Goal: Information Seeking & Learning: Compare options

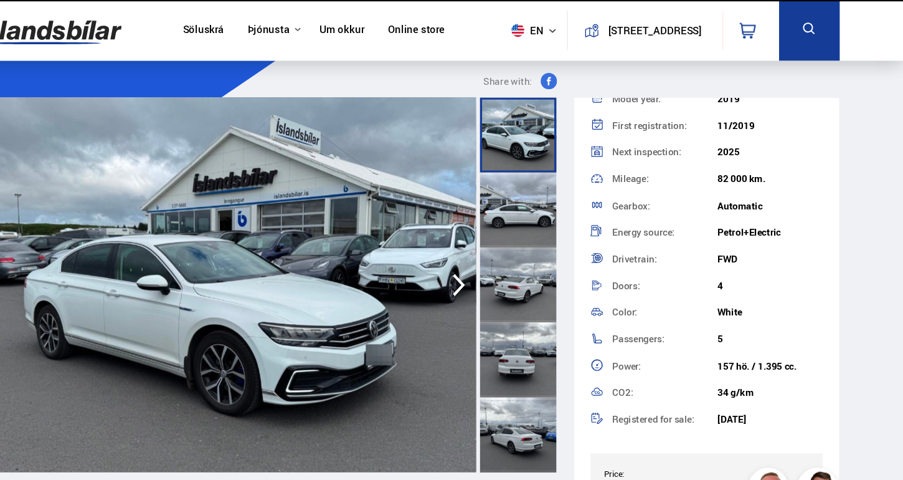
click at [77, 22] on img at bounding box center [123, 27] width 131 height 40
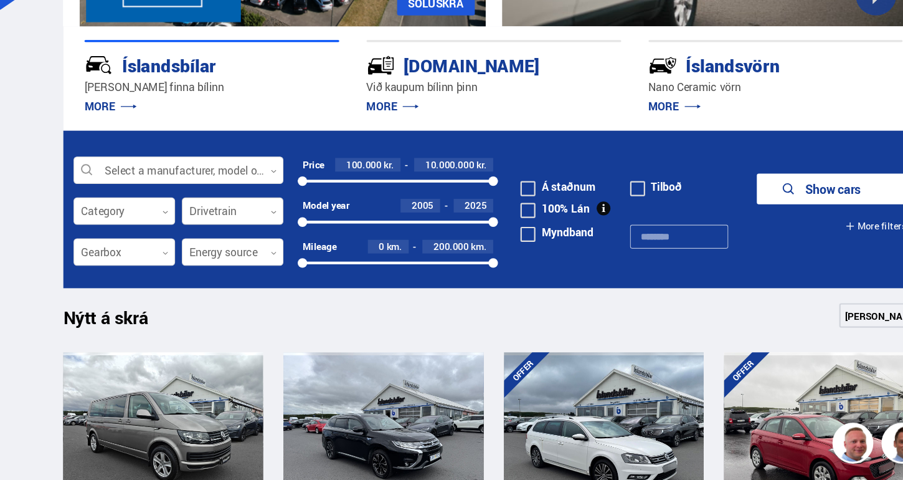
scroll to position [239, 0]
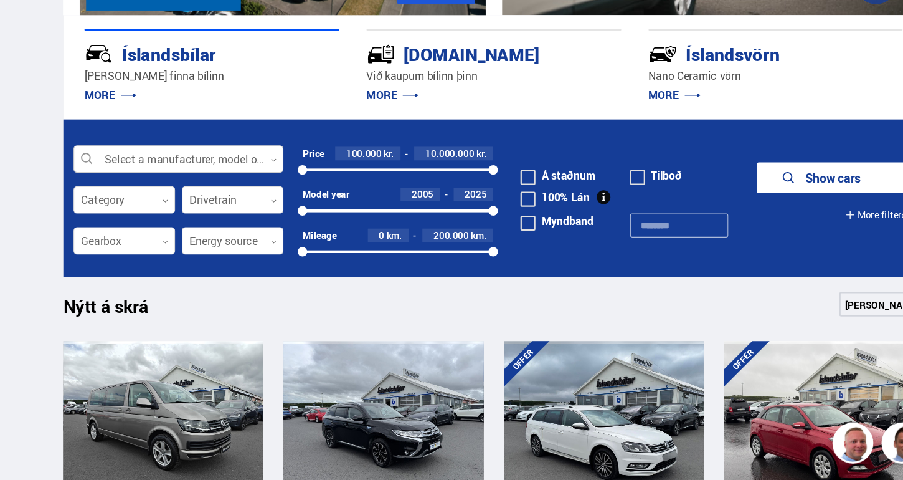
click at [245, 174] on div at bounding box center [163, 186] width 192 height 25
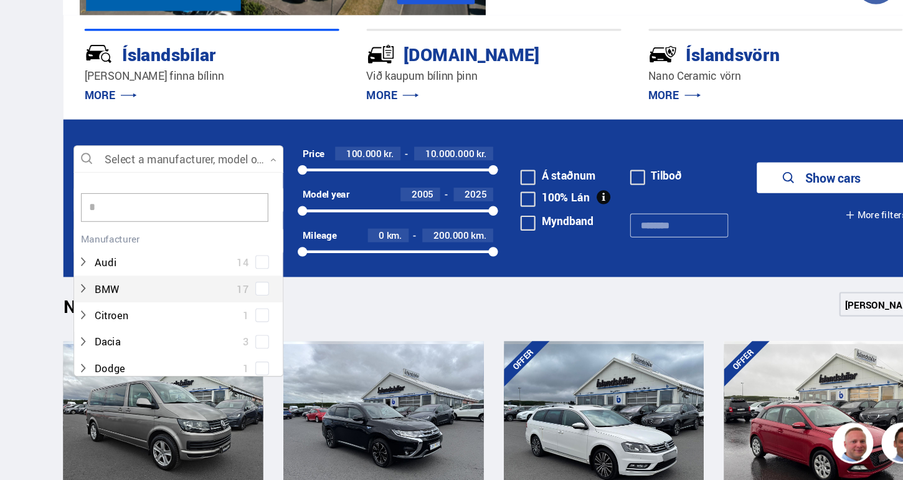
scroll to position [25, 0]
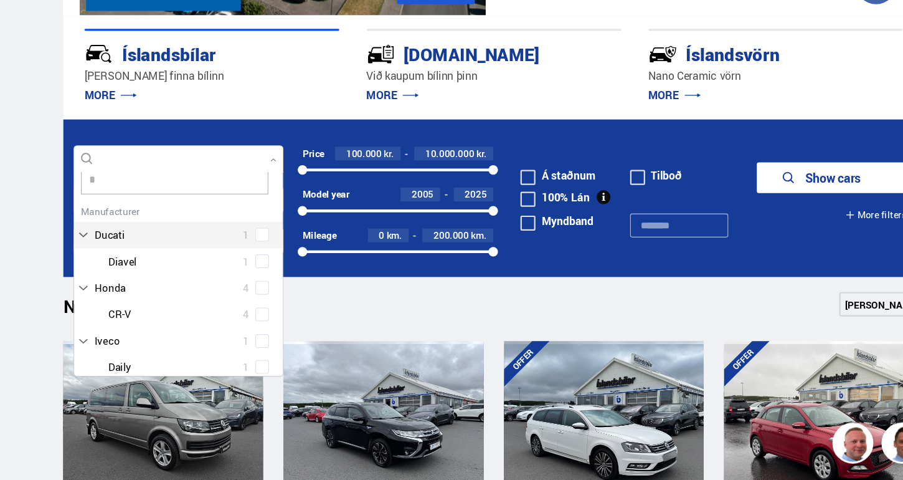
type input "**"
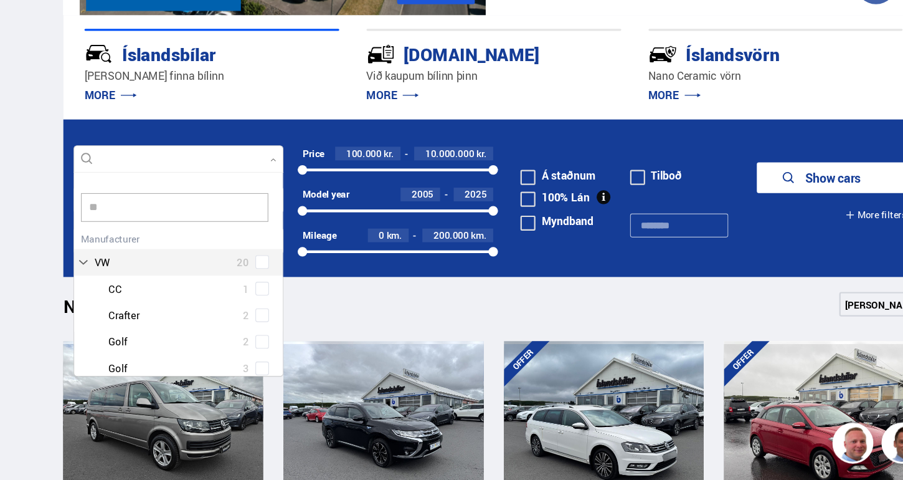
click at [231, 250] on div "VW 20 VW CC 1 VW Crafter 2 VW Golf 2 VW Golf 3 VW ID.3 3 VW ID.4 1 VW ID.5 1 VW…" at bounding box center [163, 404] width 191 height 308
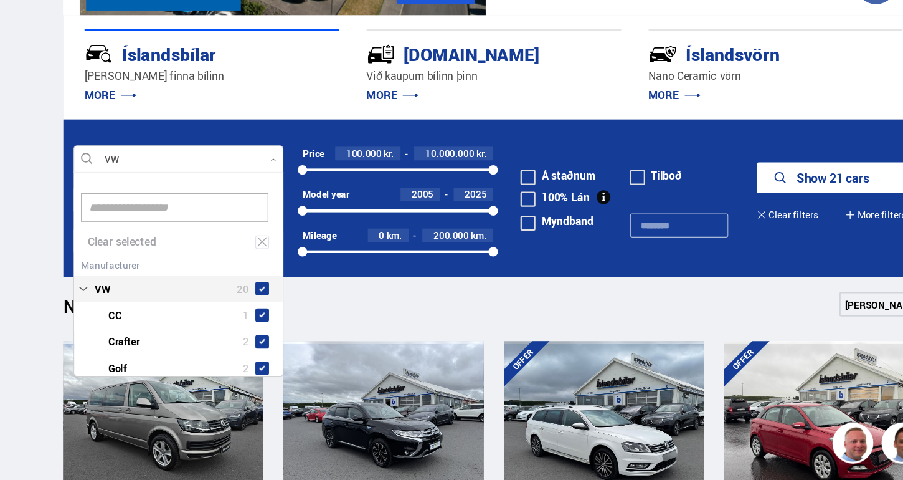
click at [497, 251] on form "VW Select a manufacturer, model or feature 12 vw Clear selected Audi 14 BMW 17 …" at bounding box center [451, 222] width 787 height 144
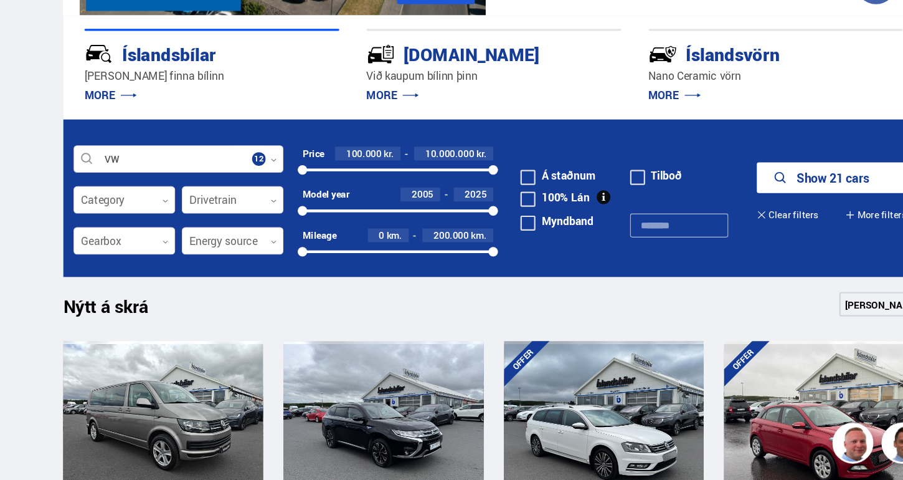
click at [253, 174] on div at bounding box center [163, 186] width 192 height 25
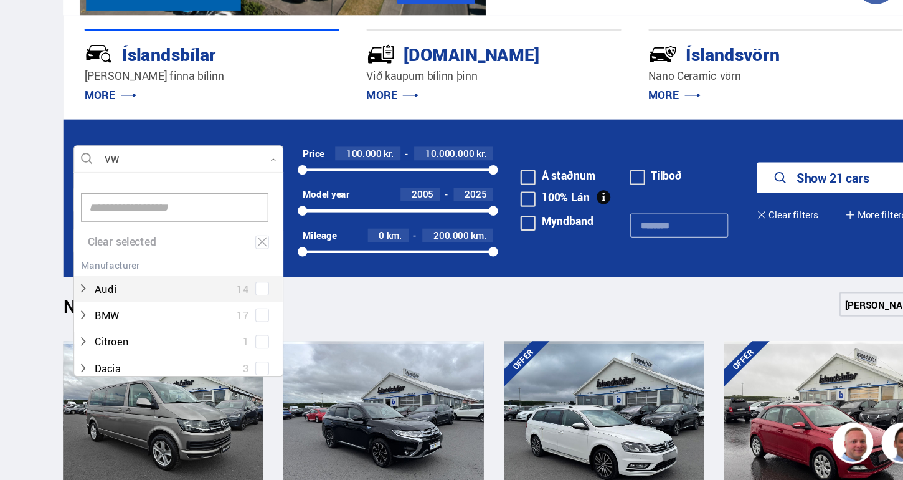
scroll to position [186, 188]
click at [253, 174] on div at bounding box center [163, 186] width 192 height 25
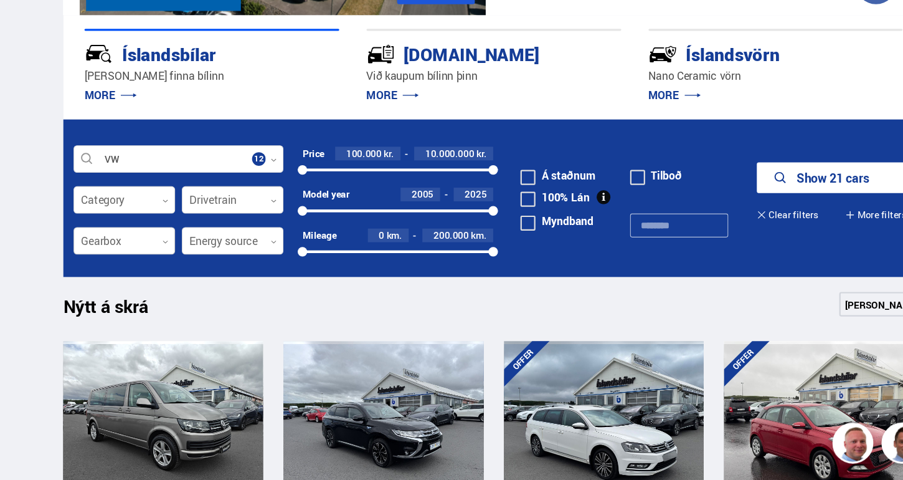
click at [149, 260] on icon at bounding box center [151, 261] width 4 height 2
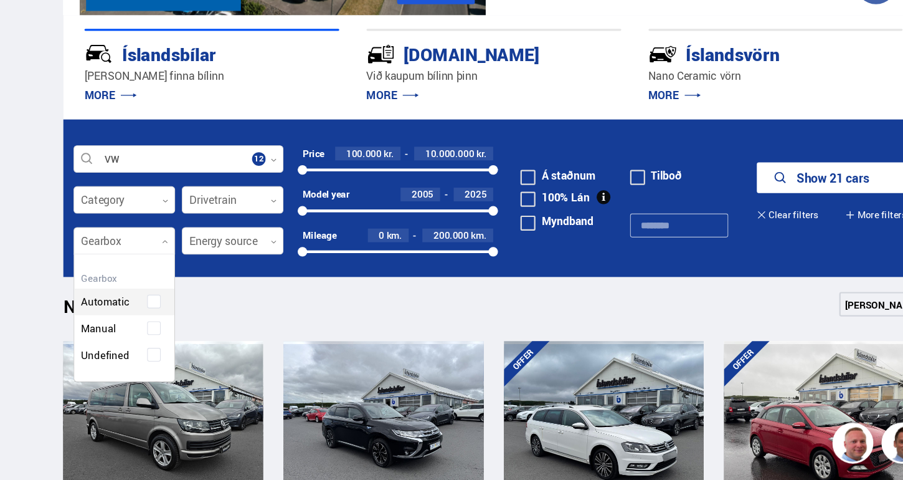
scroll to position [114, 92]
click at [145, 273] on div "Clear selected Automatic Manual Undefined" at bounding box center [113, 331] width 93 height 117
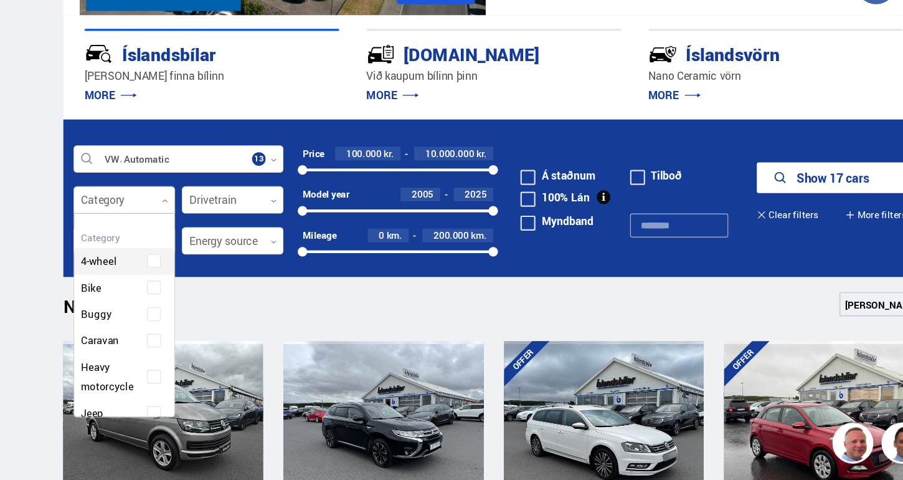
click at [151, 212] on div at bounding box center [113, 224] width 93 height 25
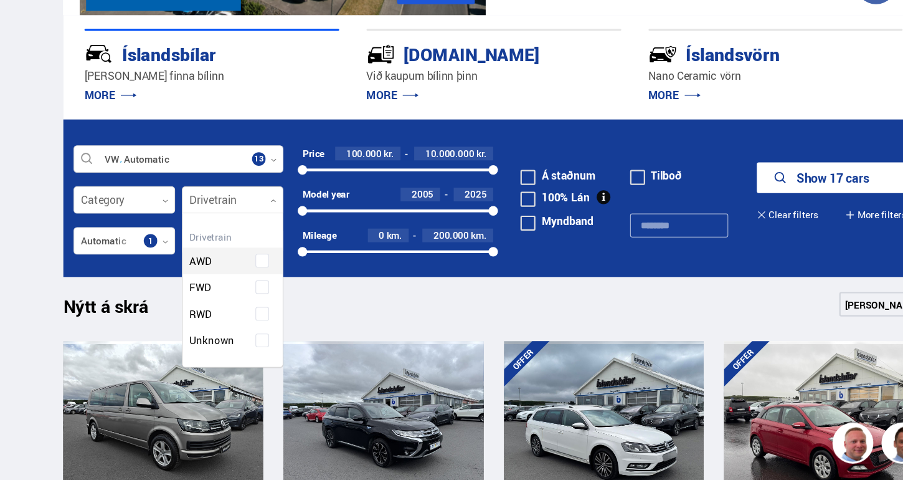
click at [238, 212] on div at bounding box center [212, 224] width 93 height 25
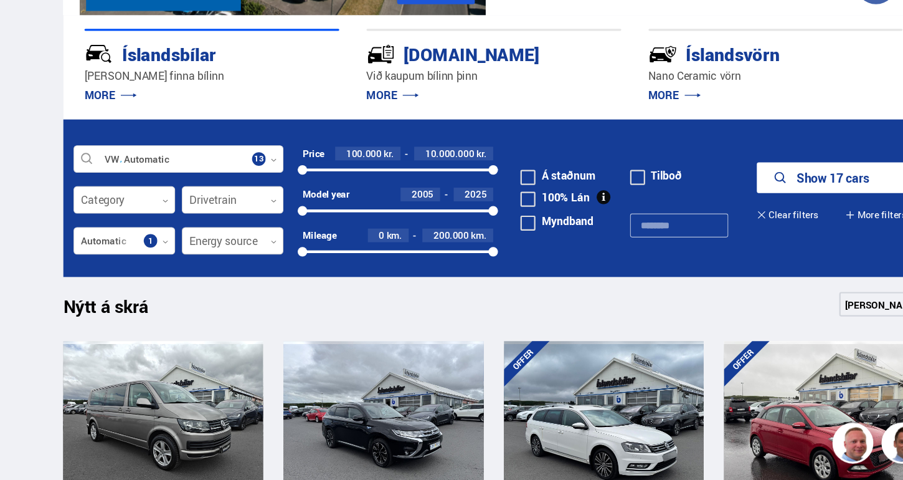
click at [248, 260] on icon at bounding box center [250, 261] width 4 height 2
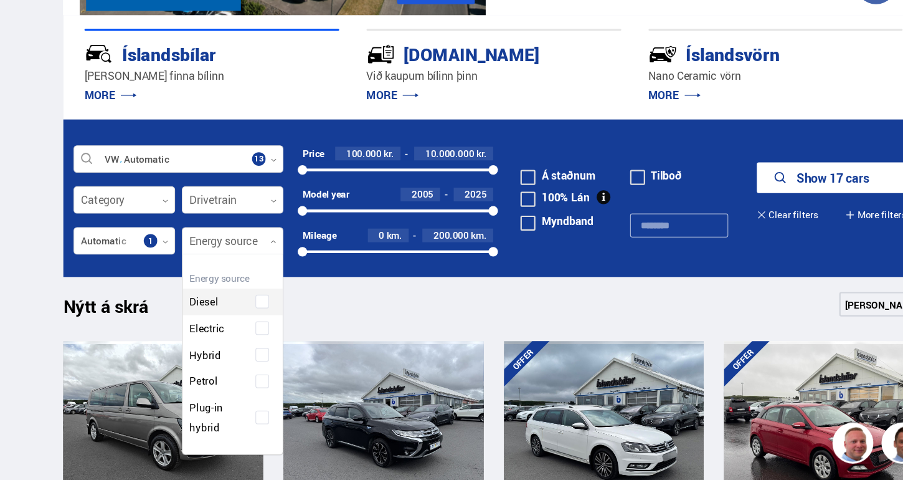
scroll to position [179, 92]
click at [248, 259] on icon at bounding box center [250, 262] width 6 height 6
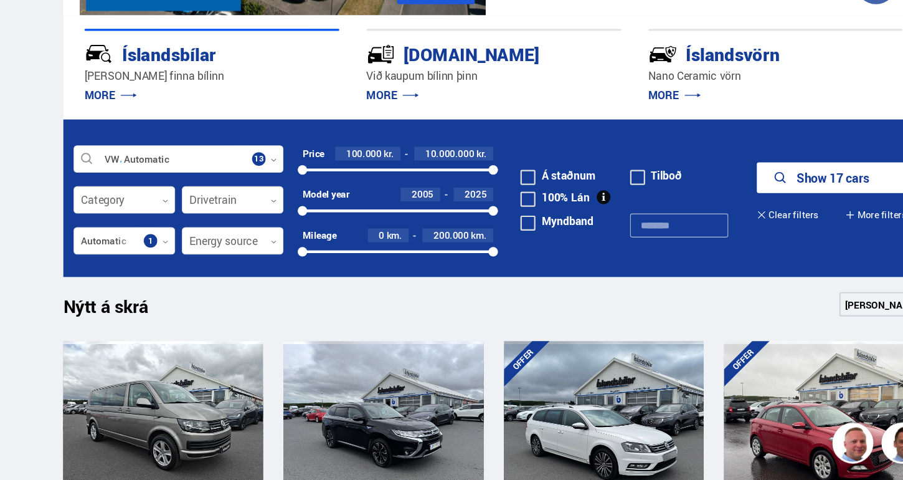
click at [394, 212] on span "2005" at bounding box center [386, 218] width 20 height 12
type input "****"
click at [719, 196] on icon "submit" at bounding box center [716, 203] width 15 height 15
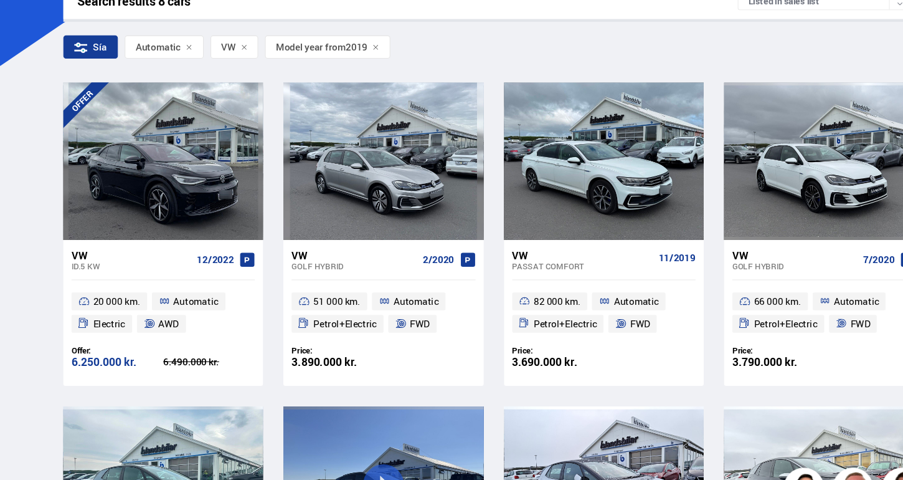
scroll to position [215, 0]
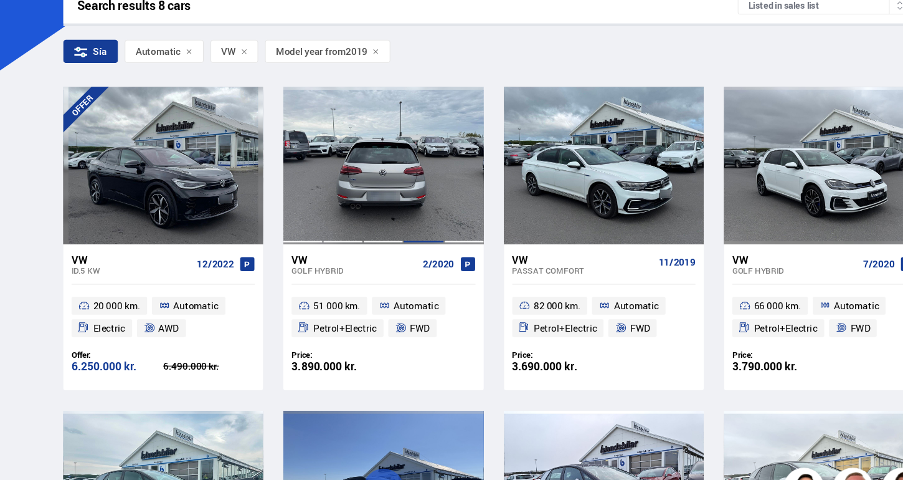
click at [377, 166] on div at bounding box center [387, 150] width 37 height 143
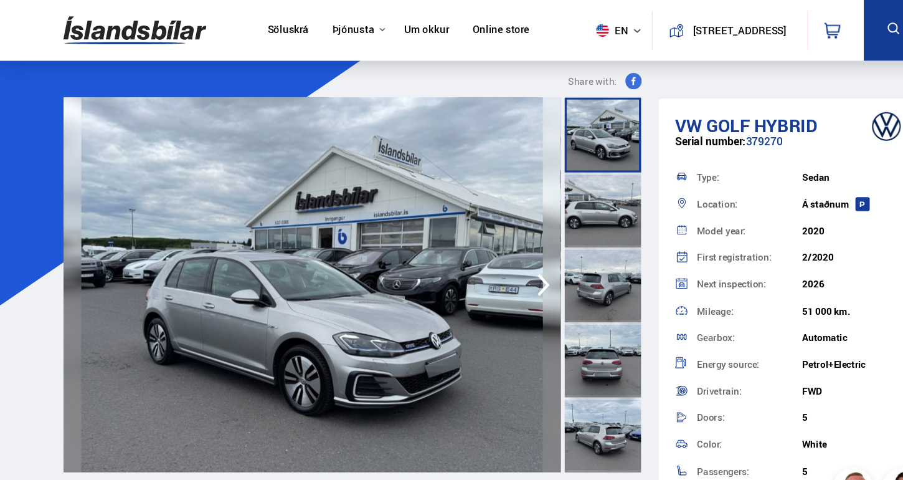
click at [437, 265] on img at bounding box center [285, 260] width 455 height 343
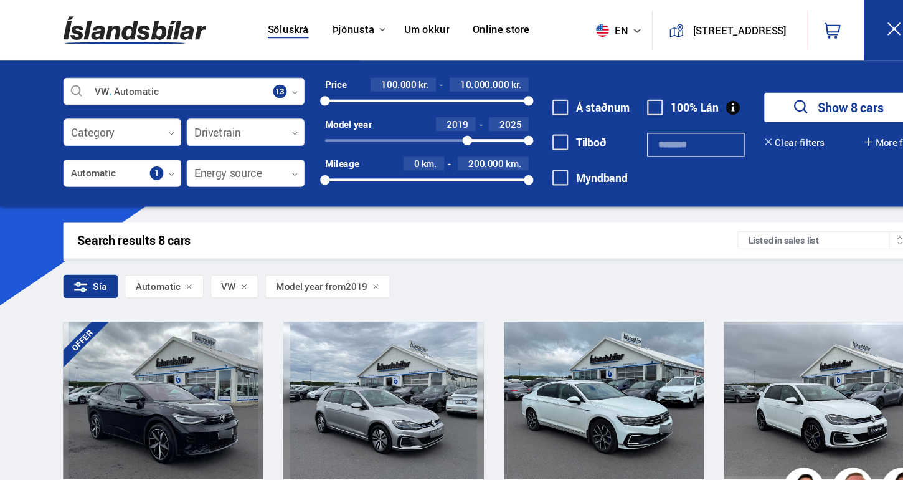
click at [221, 263] on icon at bounding box center [223, 262] width 6 height 6
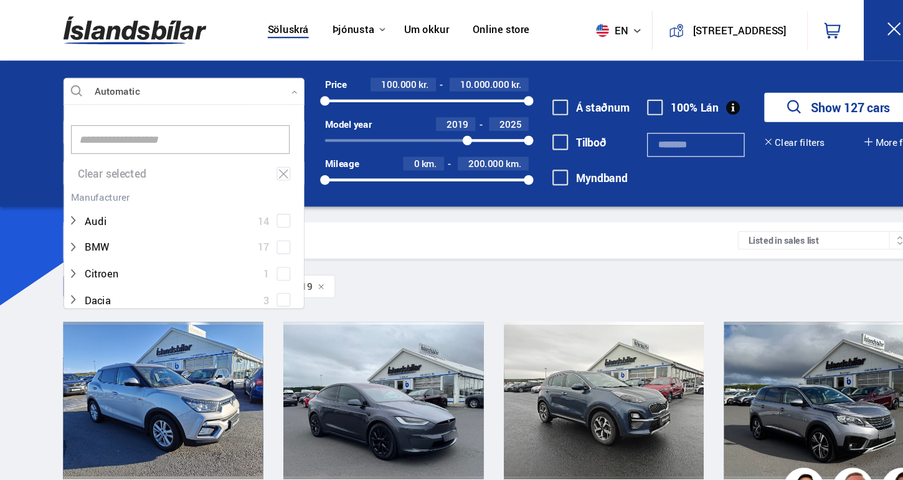
click at [272, 84] on icon at bounding box center [270, 85] width 6 height 6
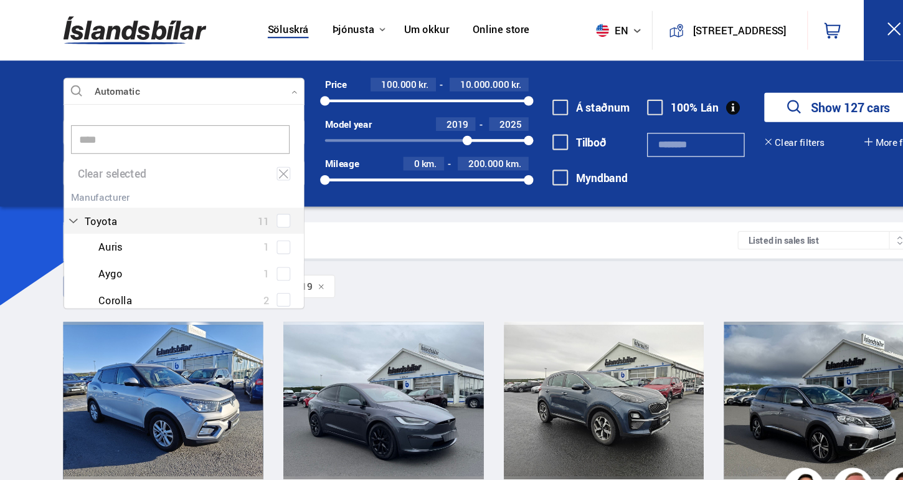
type input "****"
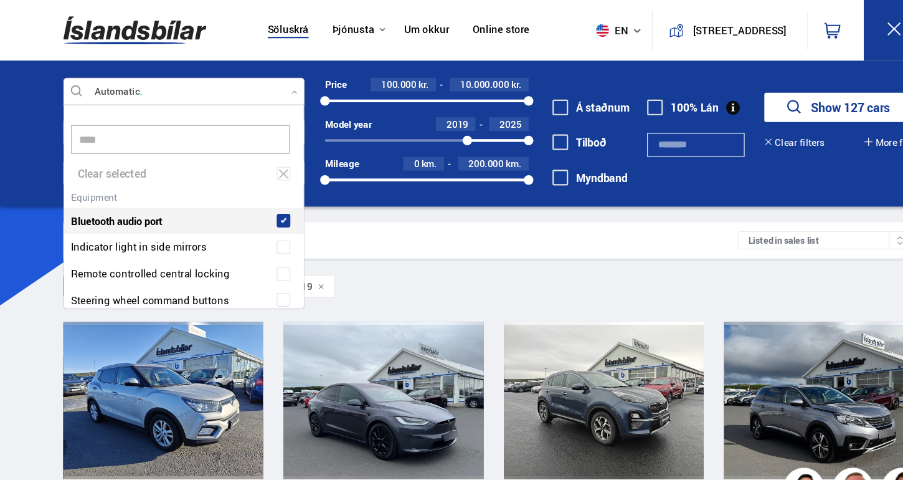
drag, startPoint x: 209, startPoint y: 126, endPoint x: 254, endPoint y: 202, distance: 88.2
click at [257, 202] on span at bounding box center [259, 201] width 5 height 5
click at [184, 129] on input "****" at bounding box center [165, 128] width 200 height 26
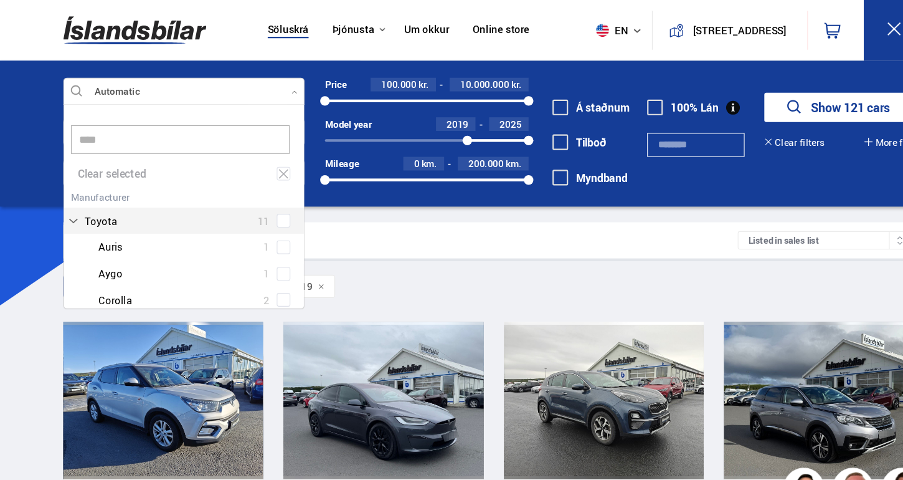
type input "*****"
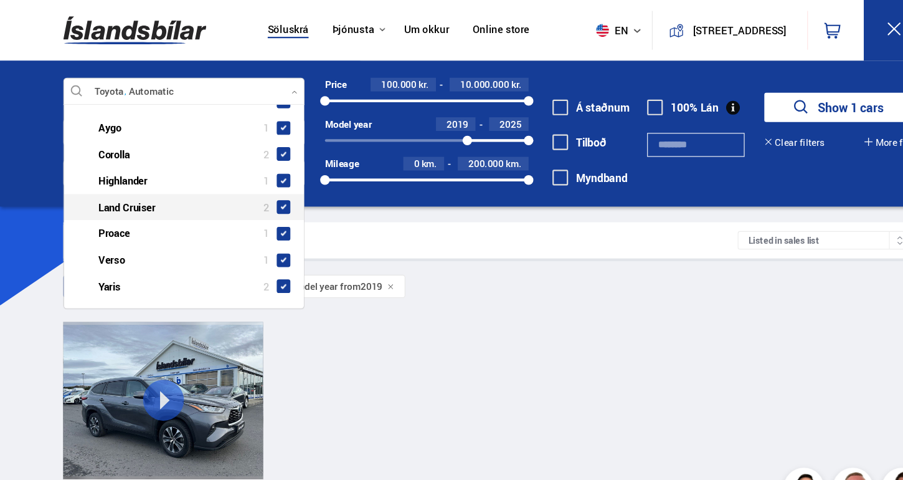
scroll to position [133, 0]
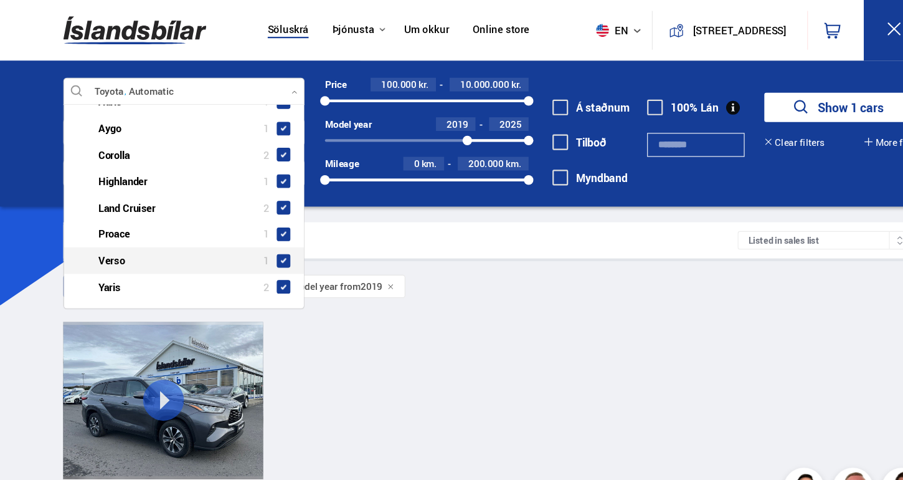
click at [251, 241] on div at bounding box center [181, 238] width 188 height 18
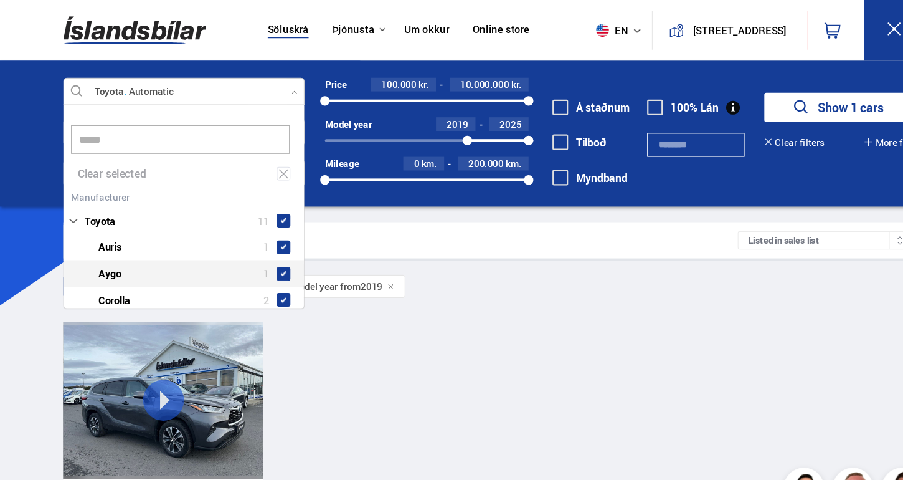
click at [257, 248] on span at bounding box center [259, 250] width 5 height 5
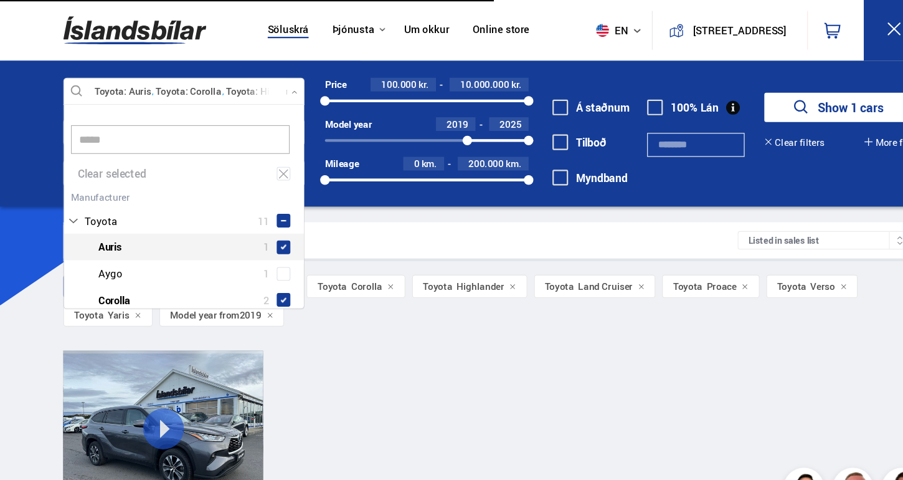
click at [257, 225] on span at bounding box center [259, 226] width 5 height 5
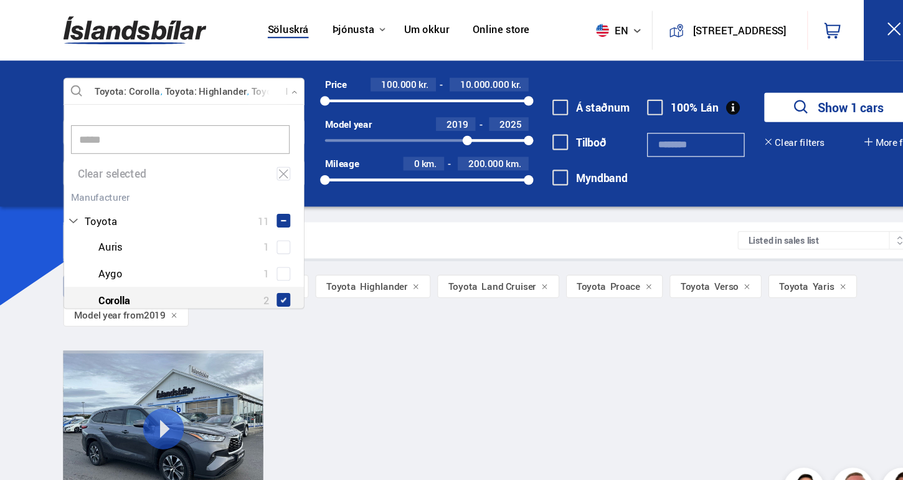
click at [257, 272] on span at bounding box center [259, 274] width 5 height 5
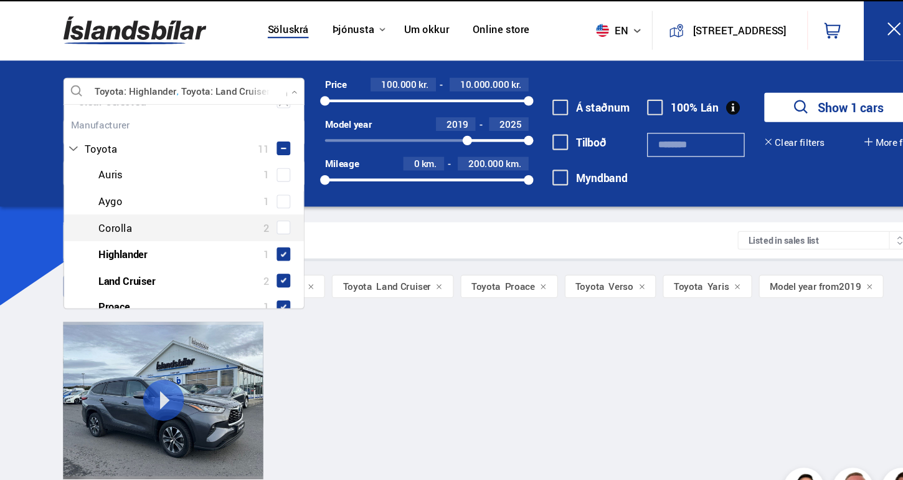
scroll to position [73, 0]
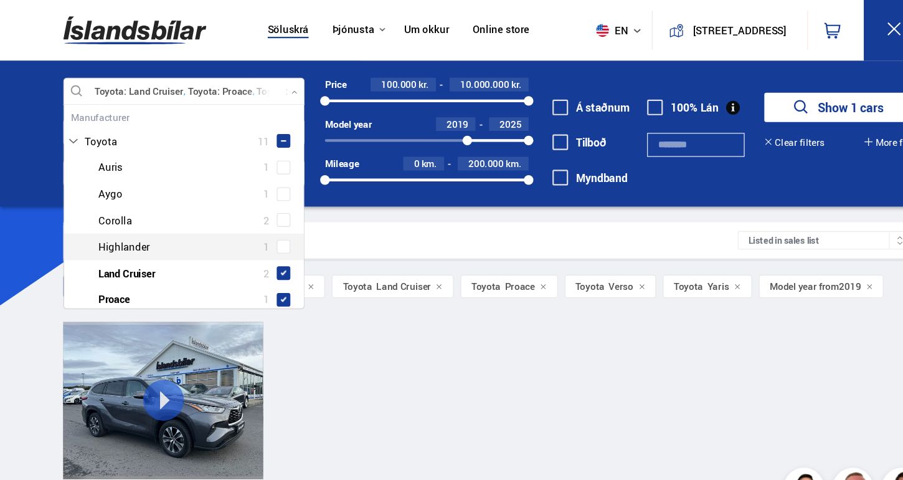
click at [257, 224] on span at bounding box center [259, 225] width 5 height 5
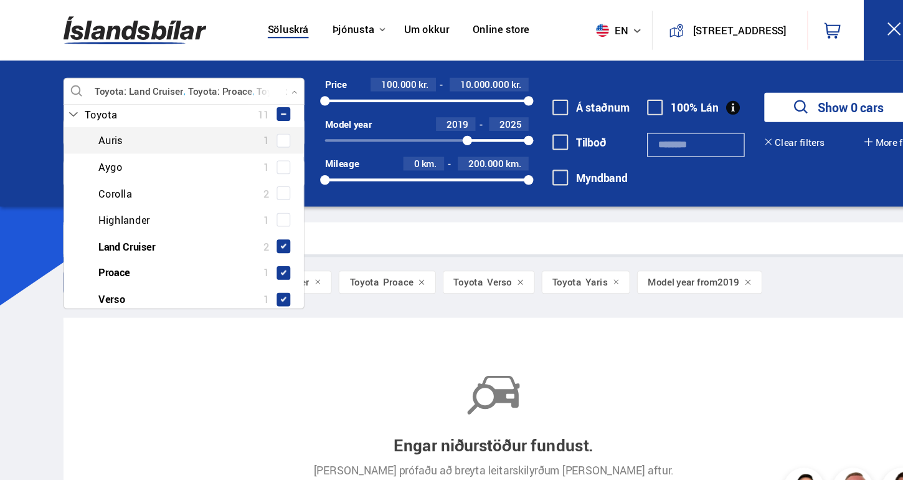
scroll to position [104, 0]
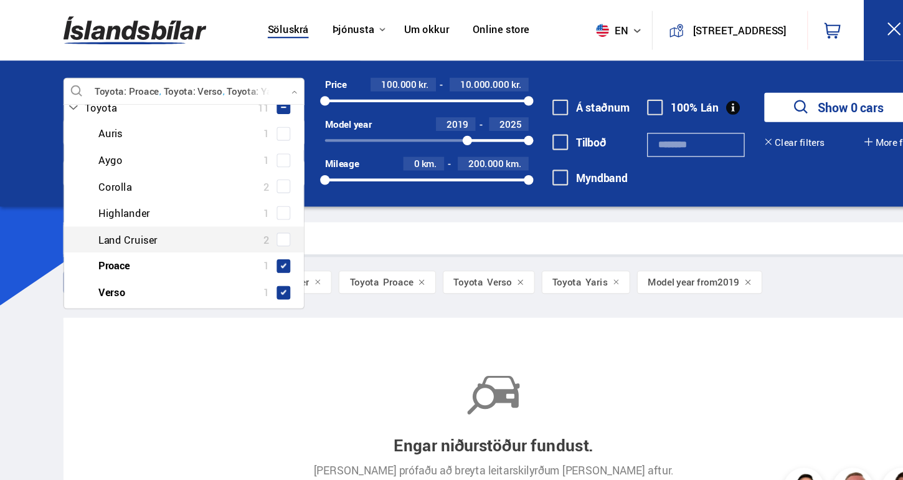
click at [258, 212] on span at bounding box center [259, 218] width 12 height 12
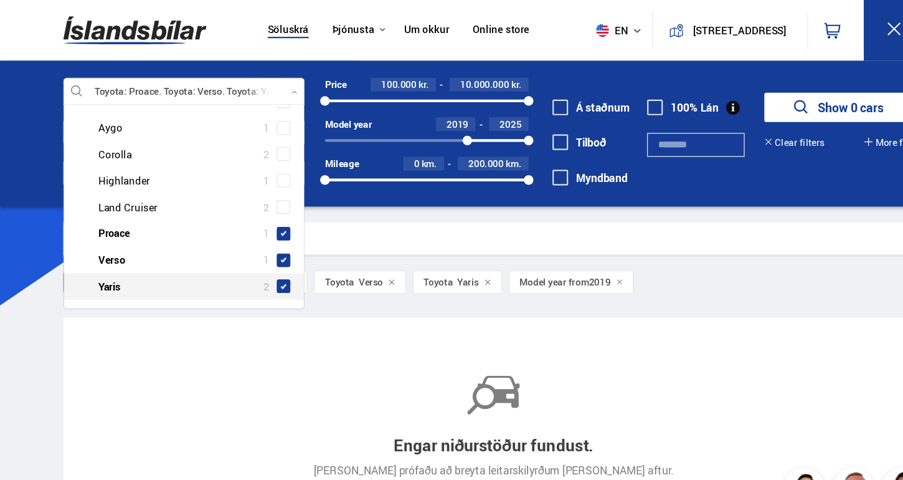
scroll to position [133, 0]
click at [328, 284] on div "Search results 0 cars Listed in sales list Sía Automatic Toyota Proace Toyota V…" at bounding box center [451, 381] width 807 height 356
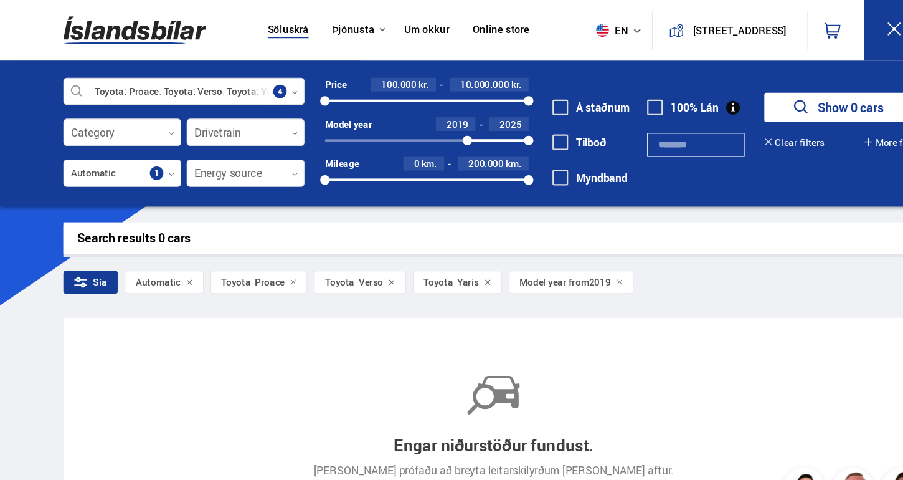
click at [358, 255] on icon at bounding box center [358, 257] width 4 height 4
click at [266, 256] on icon at bounding box center [268, 258] width 6 height 6
click at [381, 255] on icon at bounding box center [381, 258] width 6 height 6
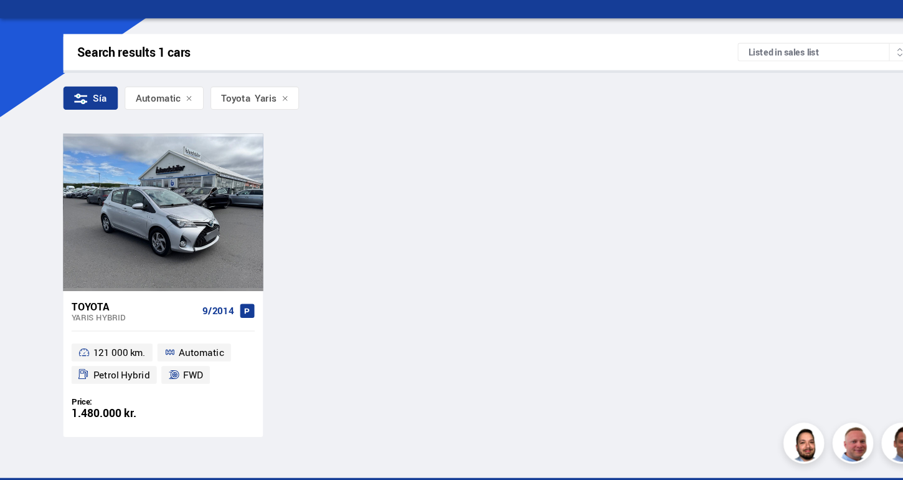
scroll to position [140, 0]
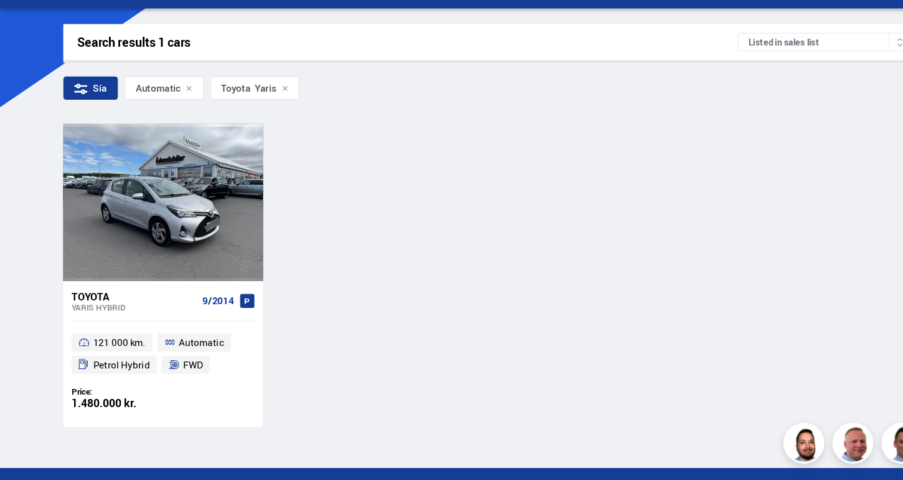
click at [153, 306] on div "Toyota" at bounding box center [122, 311] width 115 height 11
